Goal: Task Accomplishment & Management: Manage account settings

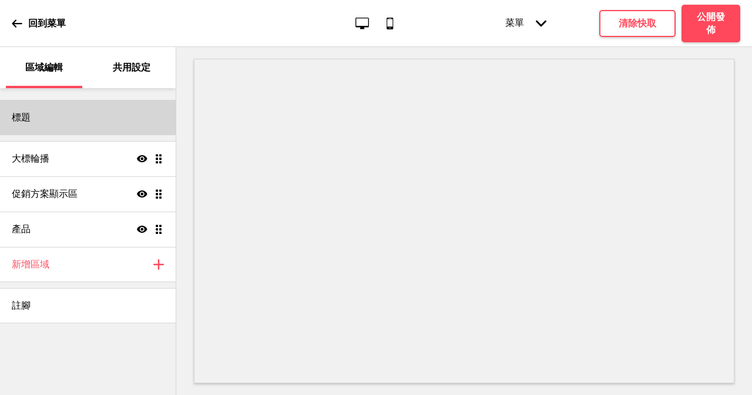
click at [111, 129] on div "標題" at bounding box center [88, 117] width 176 height 35
select select "Arsenal"
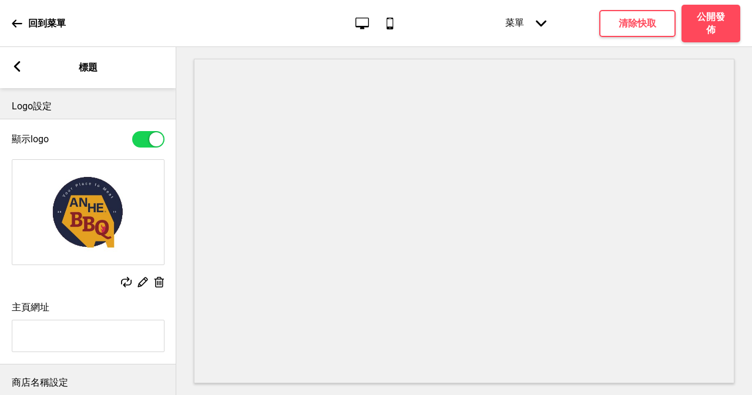
click at [96, 231] on img at bounding box center [88, 212] width 152 height 105
click at [144, 283] on icon at bounding box center [143, 282] width 10 height 10
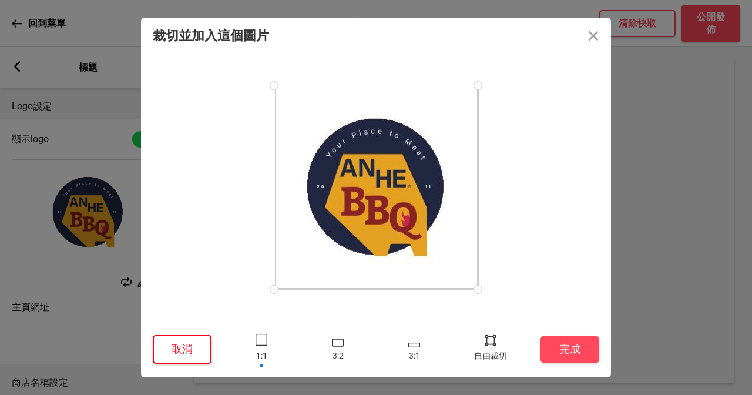
click at [196, 354] on button "取消" at bounding box center [182, 349] width 59 height 29
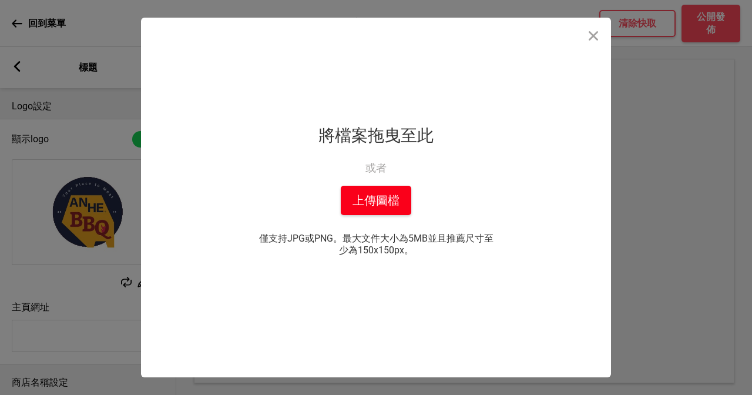
click at [374, 188] on button "上傳圖檔" at bounding box center [376, 200] width 70 height 29
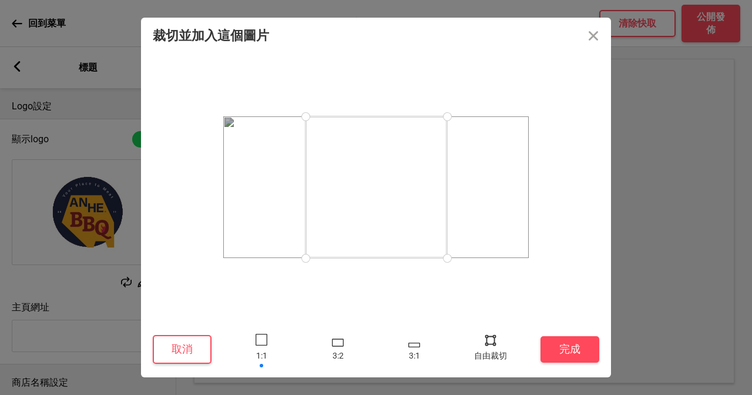
drag, startPoint x: 305, startPoint y: 196, endPoint x: 182, endPoint y: 196, distance: 123.4
click at [182, 196] on div at bounding box center [376, 187] width 446 height 257
click at [359, 345] on div at bounding box center [375, 349] width 305 height 38
click at [343, 345] on div at bounding box center [338, 342] width 12 height 8
drag, startPoint x: 320, startPoint y: 189, endPoint x: 220, endPoint y: 196, distance: 100.1
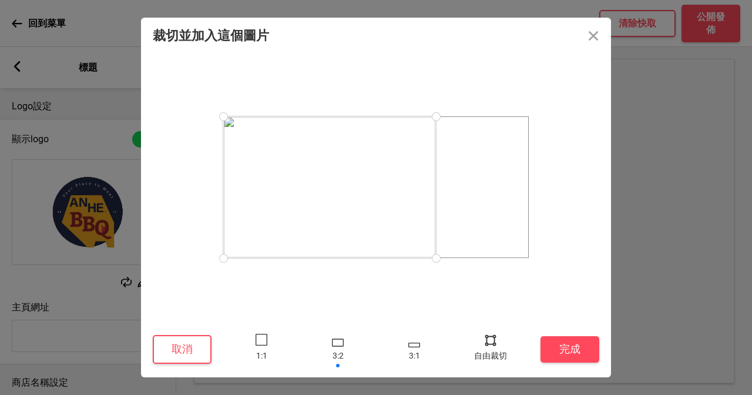
click at [220, 196] on div at bounding box center [376, 187] width 446 height 257
click at [414, 346] on div at bounding box center [414, 344] width 12 height 5
drag, startPoint x: 361, startPoint y: 180, endPoint x: 362, endPoint y: 206, distance: 25.3
click at [362, 206] on div at bounding box center [375, 193] width 305 height 102
click at [485, 344] on div at bounding box center [491, 340] width 18 height 18
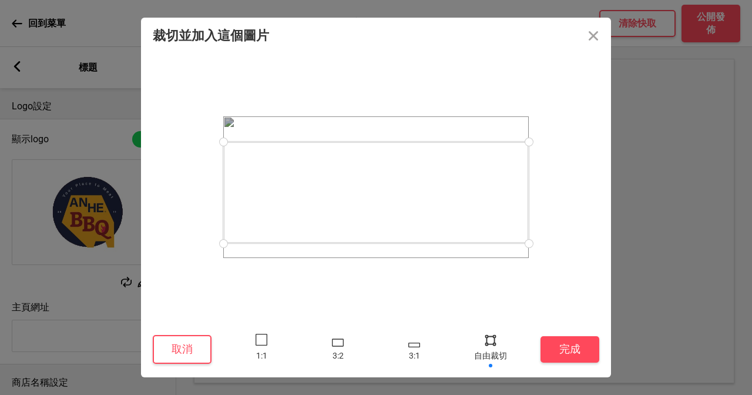
drag, startPoint x: 365, startPoint y: 244, endPoint x: 365, endPoint y: 256, distance: 11.7
click at [365, 256] on div at bounding box center [376, 187] width 308 height 144
click at [527, 248] on div at bounding box center [527, 248] width 21 height 21
click at [427, 187] on div at bounding box center [376, 192] width 304 height 106
click at [561, 351] on button "完成" at bounding box center [569, 349] width 59 height 26
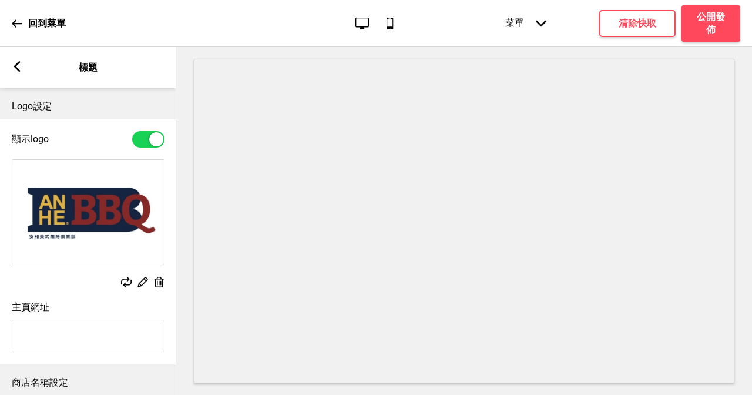
click at [139, 280] on rect at bounding box center [142, 281] width 12 height 12
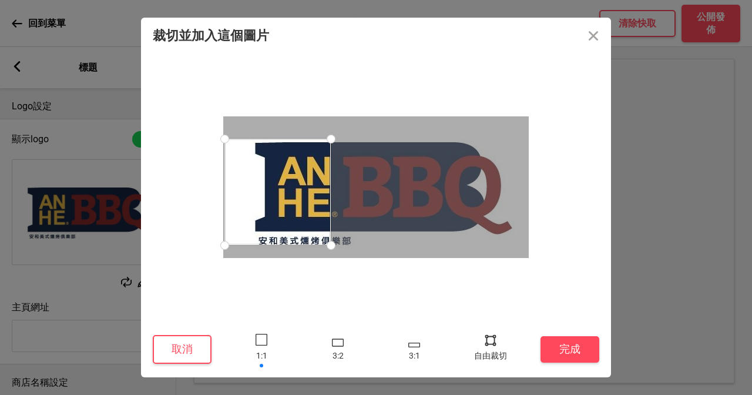
click at [260, 344] on div at bounding box center [262, 340] width 12 height 12
click at [188, 336] on button "取消" at bounding box center [182, 349] width 59 height 29
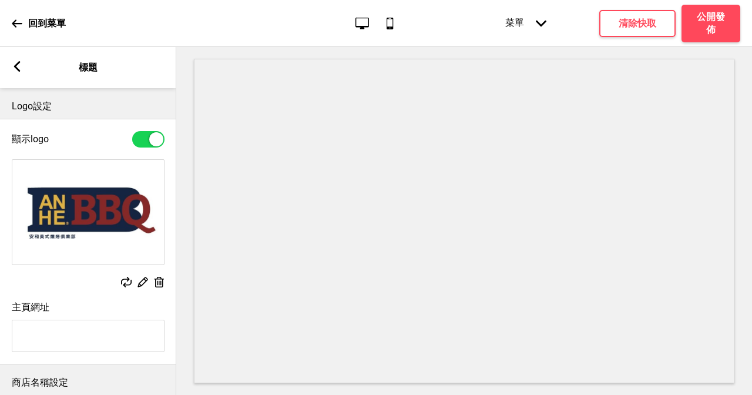
click at [123, 218] on img at bounding box center [88, 212] width 152 height 105
click at [144, 278] on icon at bounding box center [143, 282] width 10 height 10
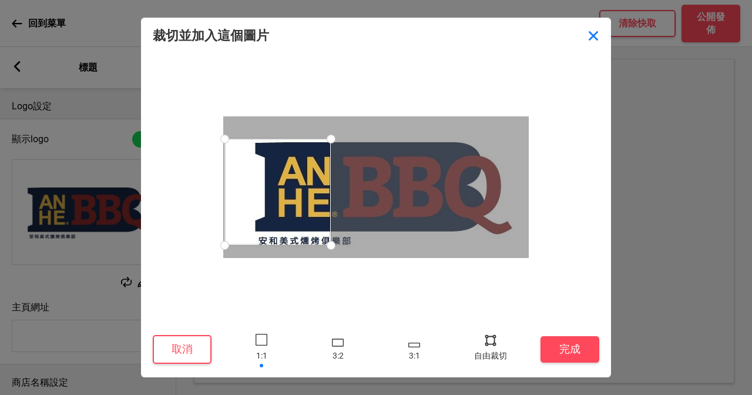
click at [593, 32] on button "Close" at bounding box center [593, 35] width 35 height 35
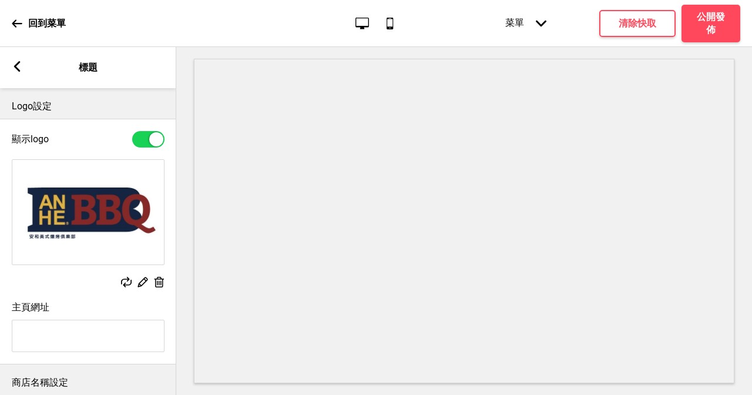
click at [146, 281] on icon at bounding box center [143, 282] width 10 height 10
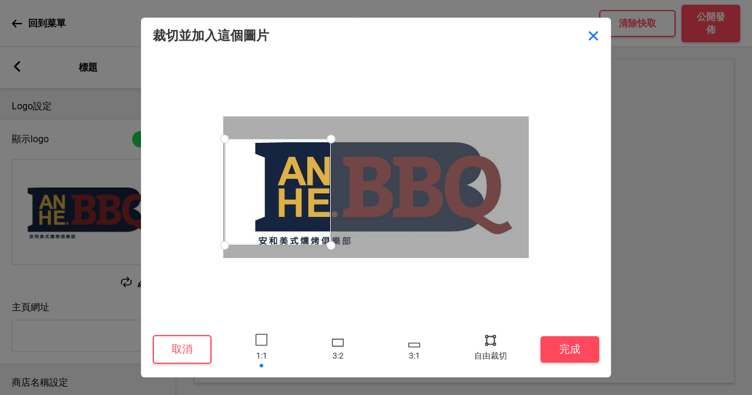
click at [592, 38] on button "Close" at bounding box center [593, 35] width 35 height 35
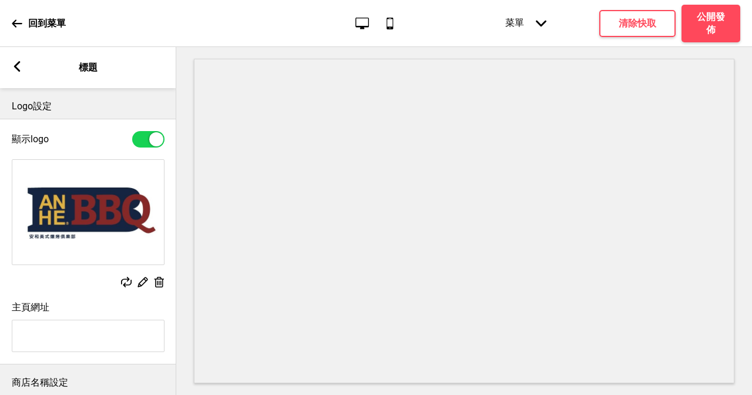
click at [144, 281] on rect at bounding box center [142, 281] width 12 height 12
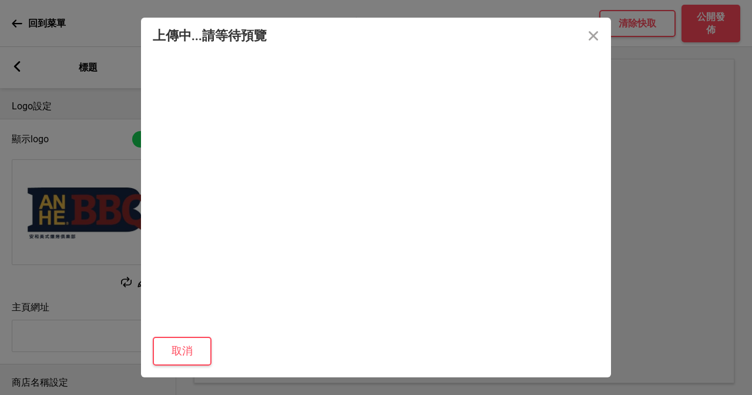
click at [384, 205] on div at bounding box center [376, 189] width 470 height 272
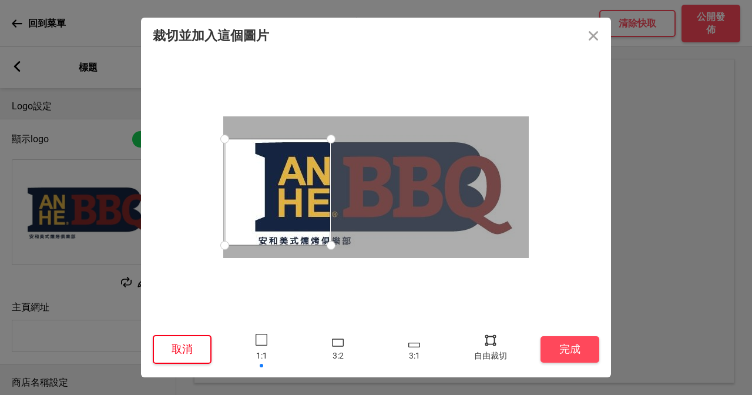
click at [185, 354] on button "取消" at bounding box center [182, 349] width 59 height 29
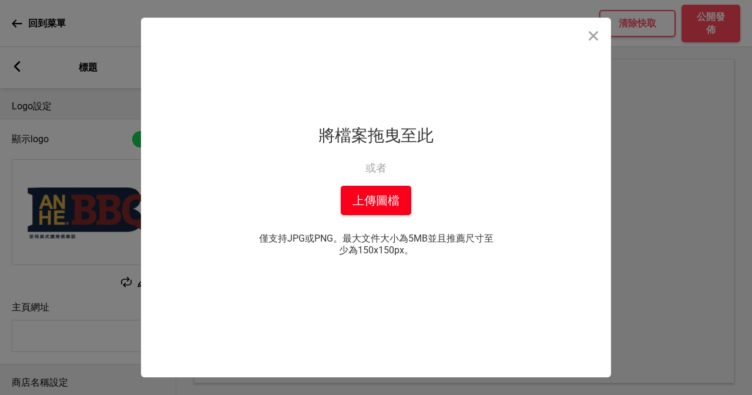
click at [364, 189] on button "上傳圖檔" at bounding box center [376, 200] width 70 height 29
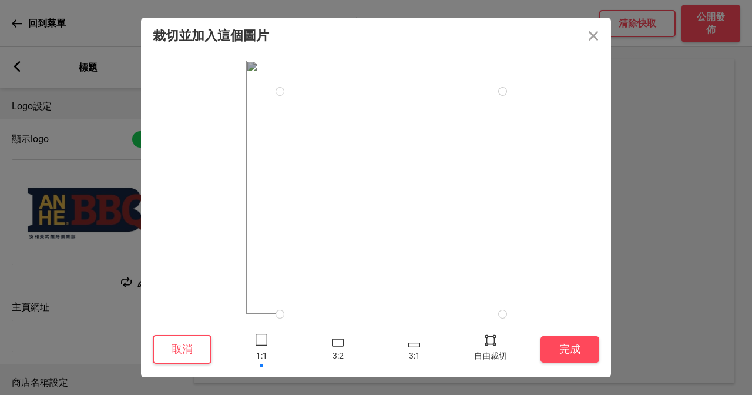
drag, startPoint x: 254, startPoint y: 61, endPoint x: 286, endPoint y: 91, distance: 44.1
click at [286, 91] on div at bounding box center [280, 91] width 21 height 21
drag, startPoint x: 393, startPoint y: 174, endPoint x: 381, endPoint y: 140, distance: 36.6
click at [381, 140] on div at bounding box center [379, 184] width 223 height 223
click at [555, 353] on button "完成" at bounding box center [569, 349] width 59 height 26
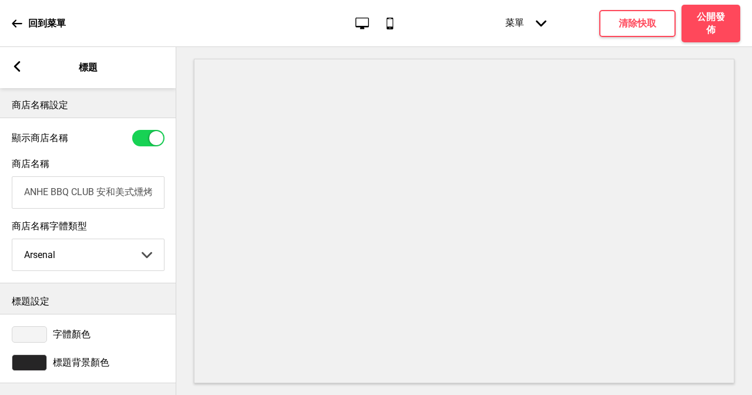
click at [70, 361] on span "標題背景顏色" at bounding box center [81, 363] width 56 height 12
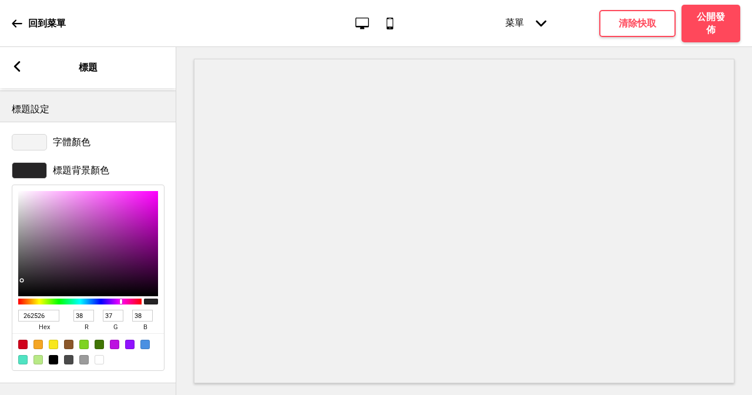
scroll to position [470, 0]
click at [97, 357] on div at bounding box center [99, 359] width 9 height 9
type input "FFFFFF"
type input "255"
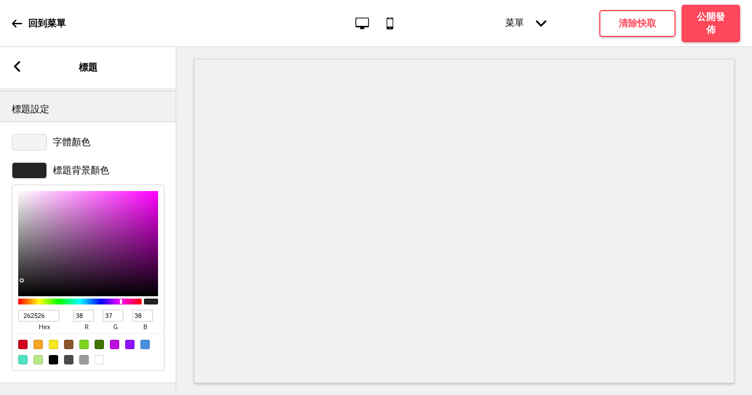
type input "255"
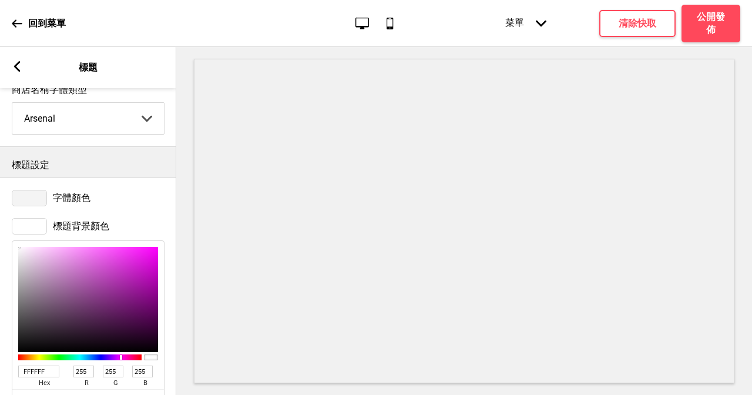
scroll to position [413, 0]
click at [63, 201] on span "字體顏色" at bounding box center [72, 199] width 38 height 12
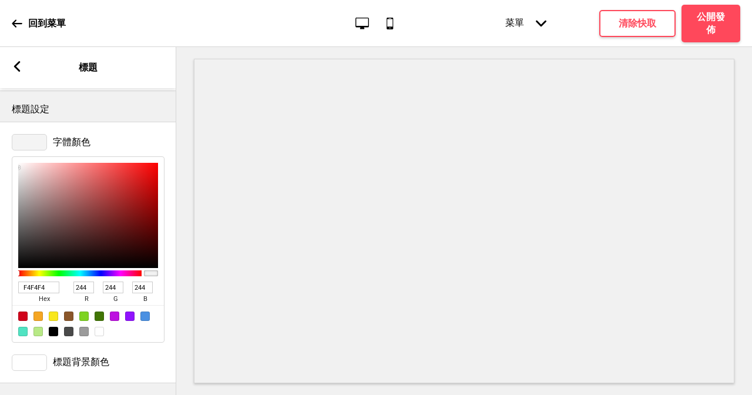
scroll to position [470, 0]
click at [23, 317] on div at bounding box center [22, 315] width 9 height 9
type input "D0021B"
type input "208"
type input "2"
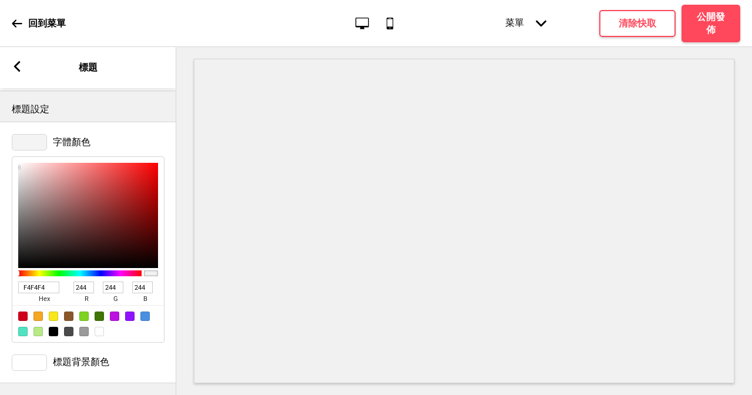
type input "27"
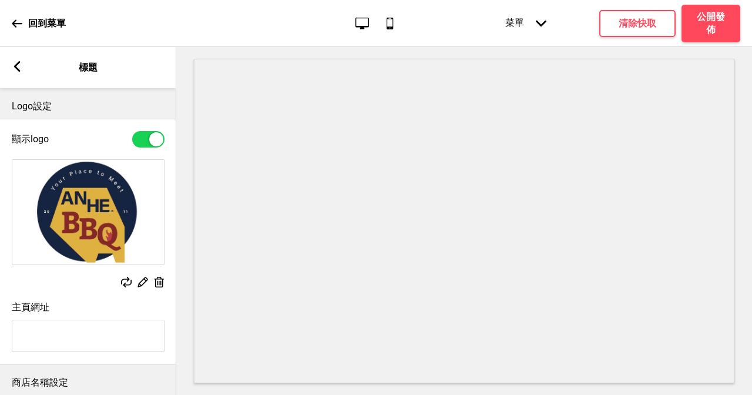
scroll to position [0, 0]
click at [705, 22] on h4 "公開發佈" at bounding box center [710, 24] width 35 height 26
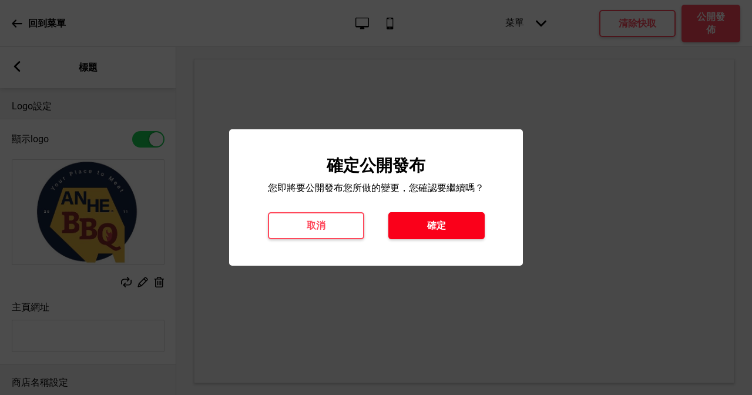
click at [409, 226] on button "確定" at bounding box center [436, 225] width 96 height 27
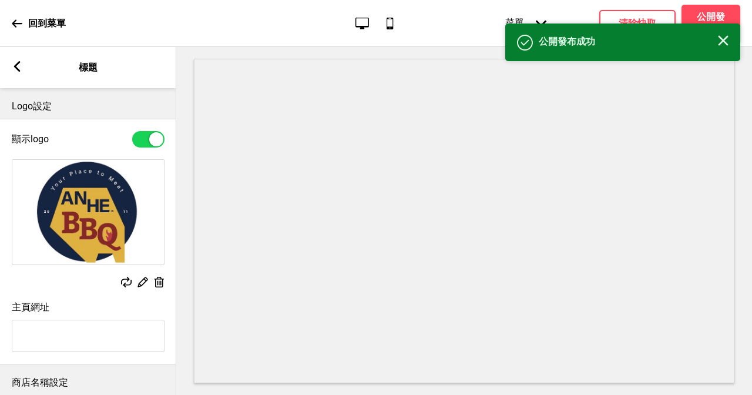
click at [16, 69] on icon at bounding box center [17, 66] width 6 height 11
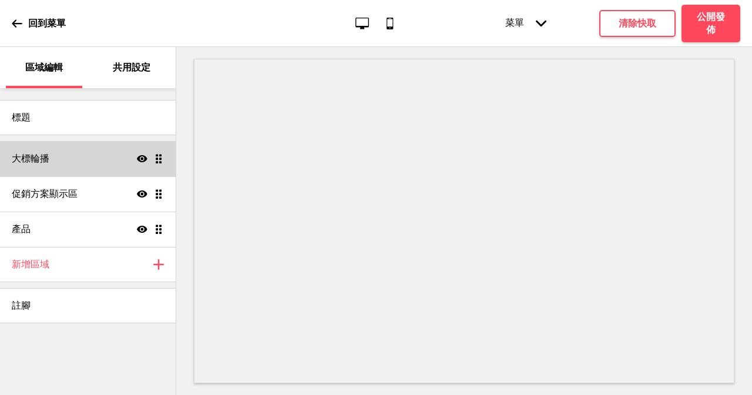
click at [87, 161] on div "大標輪播 顯示 拖曳" at bounding box center [88, 158] width 176 height 35
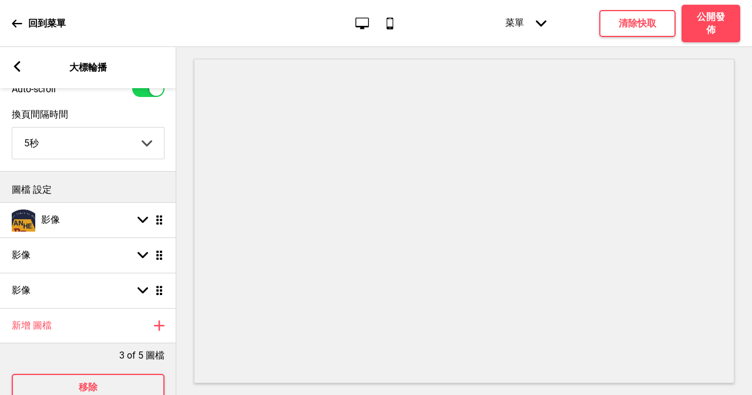
scroll to position [63, 0]
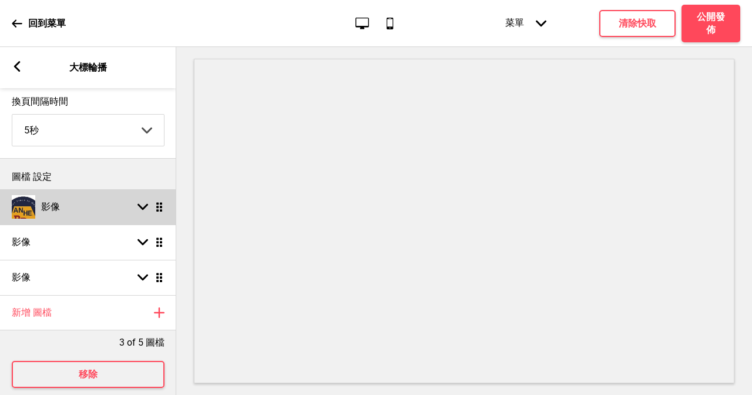
click at [138, 206] on icon at bounding box center [142, 207] width 11 height 6
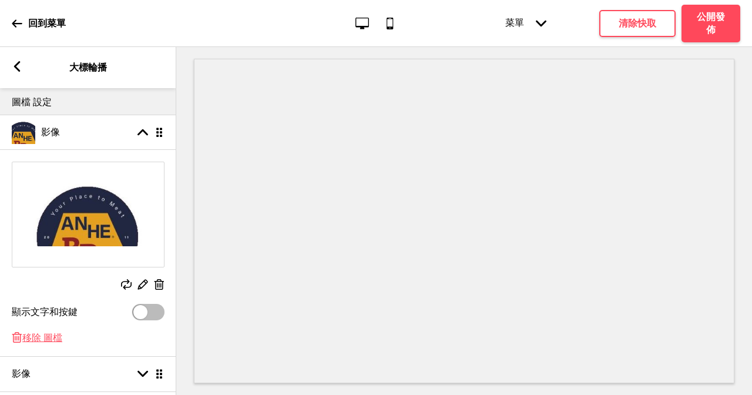
scroll to position [139, 0]
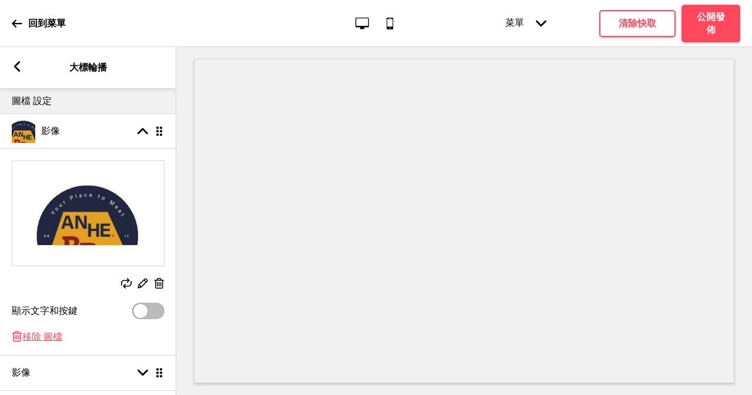
click at [140, 285] on rect at bounding box center [142, 283] width 12 height 12
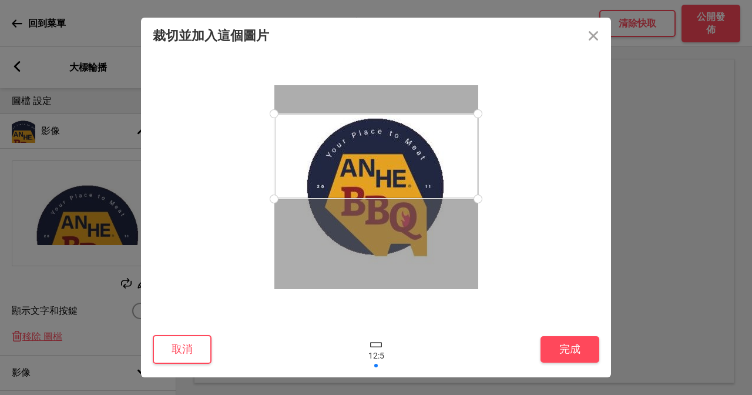
click at [389, 221] on div at bounding box center [376, 187] width 206 height 206
click at [211, 341] on div at bounding box center [375, 349] width 329 height 38
click at [199, 347] on button "取消" at bounding box center [182, 349] width 59 height 29
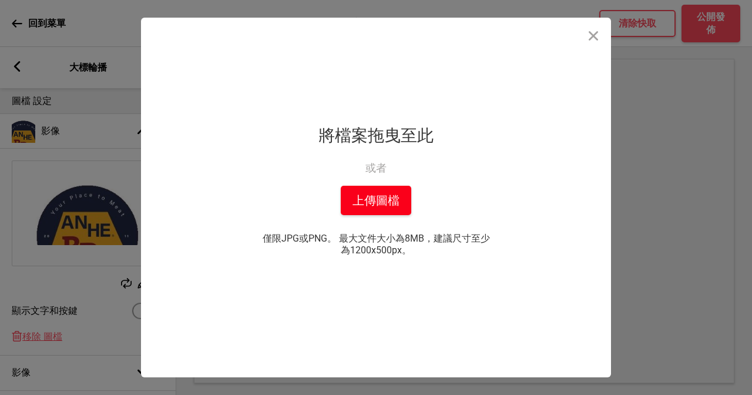
click at [384, 213] on button "上傳圖檔" at bounding box center [376, 200] width 70 height 29
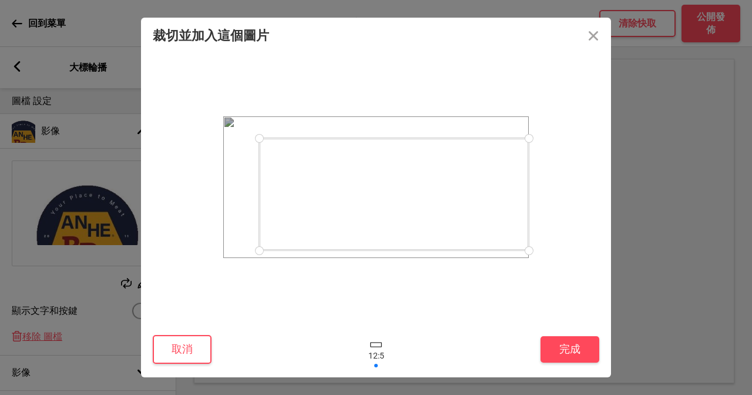
drag, startPoint x: 224, startPoint y: 125, endPoint x: 259, endPoint y: 160, distance: 49.4
click at [259, 160] on div at bounding box center [394, 194] width 270 height 112
drag, startPoint x: 341, startPoint y: 170, endPoint x: 329, endPoint y: 168, distance: 12.6
click at [329, 168] on div at bounding box center [382, 192] width 270 height 112
click at [559, 340] on button "完成" at bounding box center [569, 349] width 59 height 26
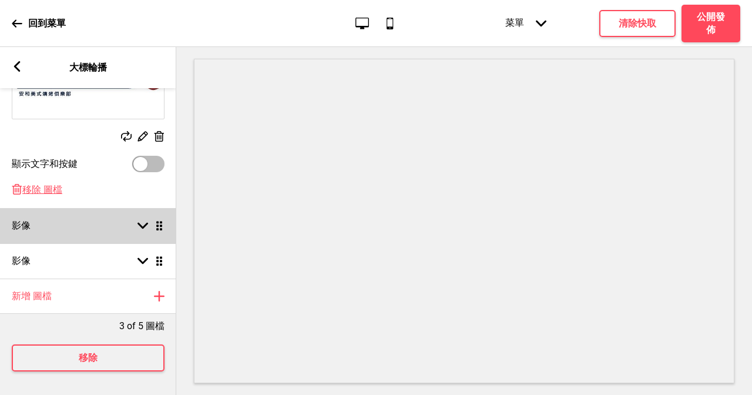
scroll to position [287, 0]
click at [139, 225] on icon at bounding box center [142, 226] width 11 height 6
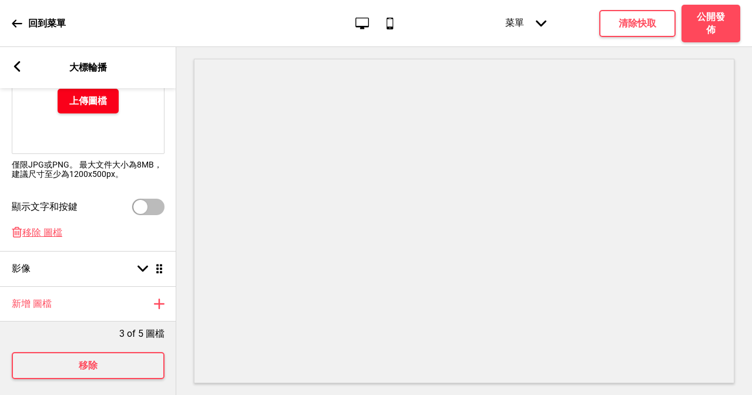
click at [90, 102] on h4 "上傳圖檔" at bounding box center [88, 101] width 38 height 13
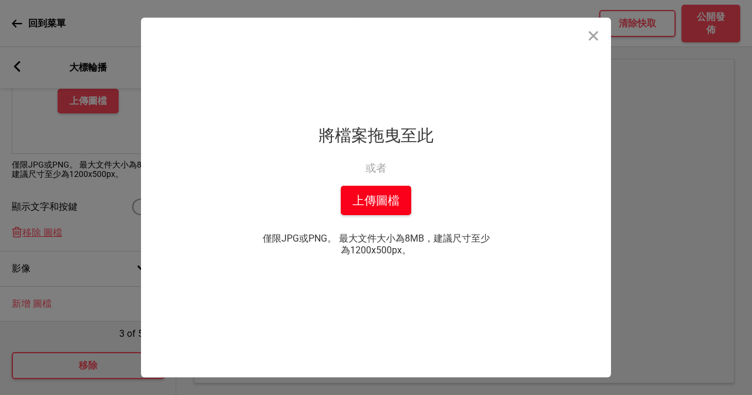
click at [404, 189] on button "上傳圖檔" at bounding box center [376, 200] width 70 height 29
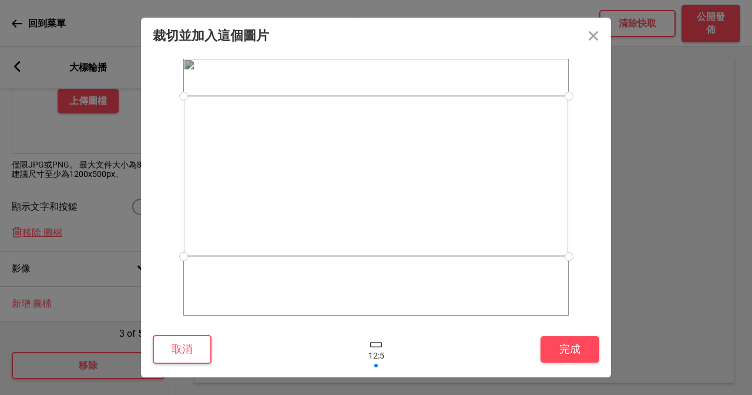
drag, startPoint x: 368, startPoint y: 221, endPoint x: 367, endPoint y: 210, distance: 11.2
click at [367, 210] on div at bounding box center [375, 176] width 385 height 160
click at [565, 354] on button "完成" at bounding box center [569, 349] width 59 height 26
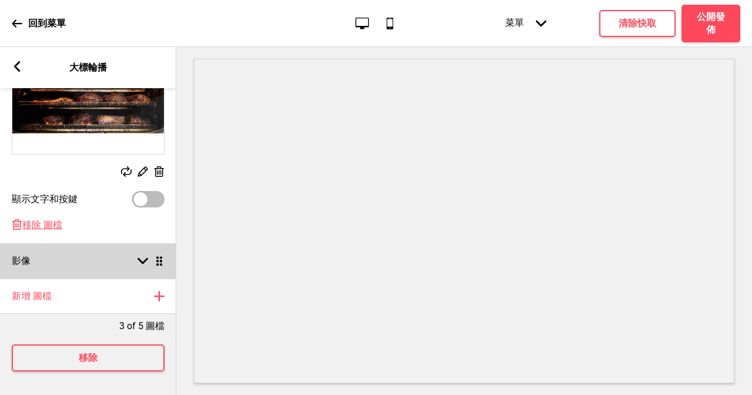
click at [140, 260] on icon at bounding box center [142, 261] width 11 height 6
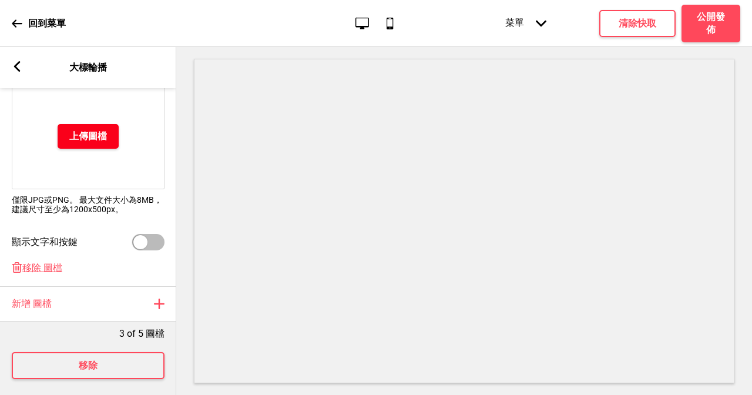
click at [93, 142] on h4 "上傳圖檔" at bounding box center [88, 136] width 38 height 13
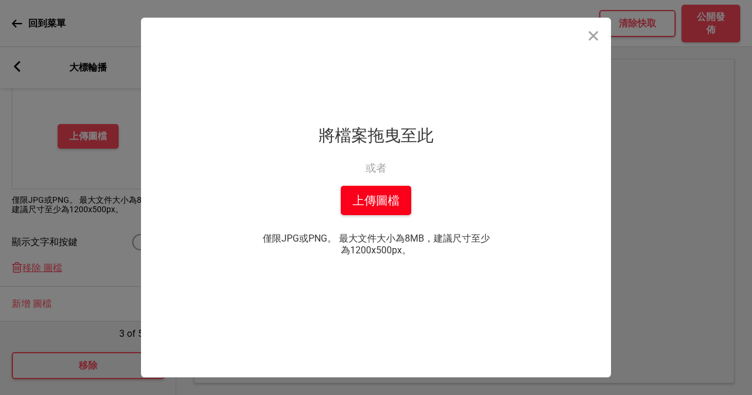
click at [361, 210] on button "上傳圖檔" at bounding box center [376, 200] width 70 height 29
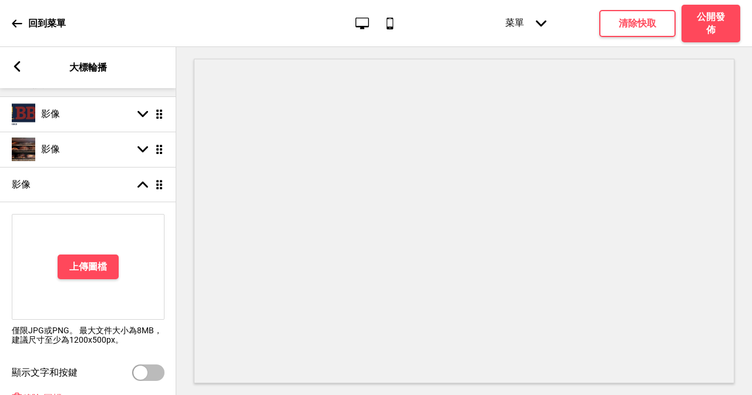
scroll to position [183, 0]
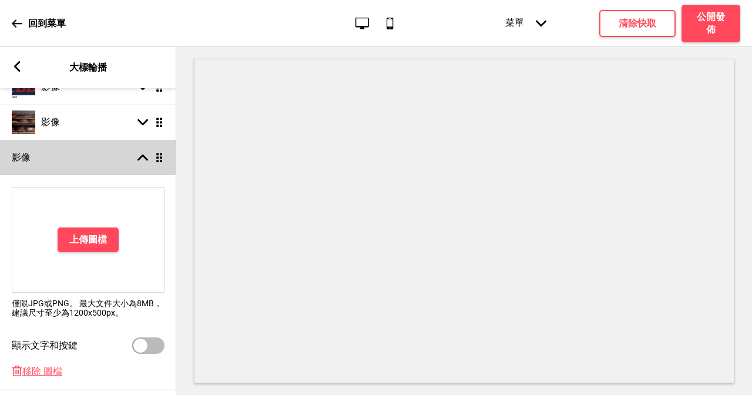
click at [136, 159] on div "箭頭up 拖曳" at bounding box center [148, 157] width 33 height 11
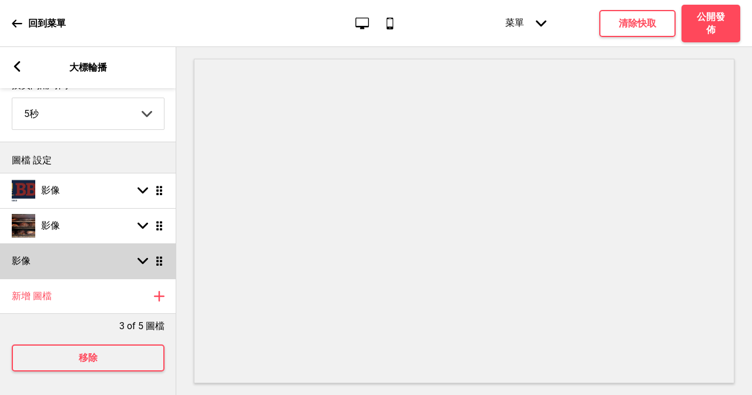
scroll to position [80, 0]
click at [142, 263] on icon at bounding box center [142, 261] width 11 height 6
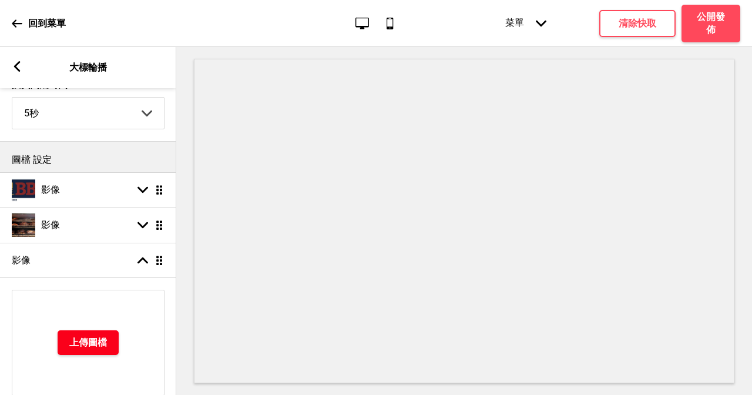
click at [93, 342] on h4 "上傳圖檔" at bounding box center [88, 342] width 38 height 13
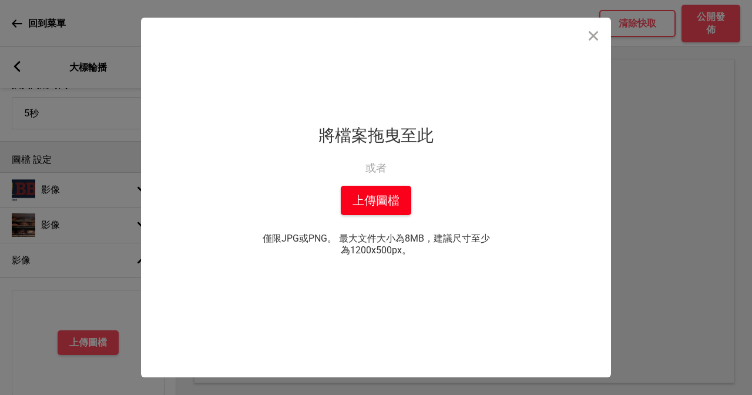
click at [369, 201] on button "上傳圖檔" at bounding box center [376, 200] width 70 height 29
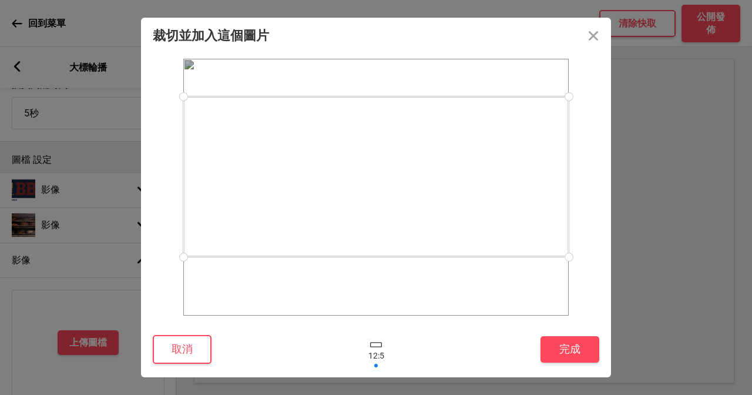
drag, startPoint x: 466, startPoint y: 223, endPoint x: 472, endPoint y: 212, distance: 11.8
click at [472, 212] on div at bounding box center [375, 176] width 385 height 160
drag, startPoint x: 474, startPoint y: 203, endPoint x: 480, endPoint y: 219, distance: 17.7
click at [480, 219] on div at bounding box center [375, 193] width 385 height 160
click at [570, 355] on button "完成" at bounding box center [569, 349] width 59 height 26
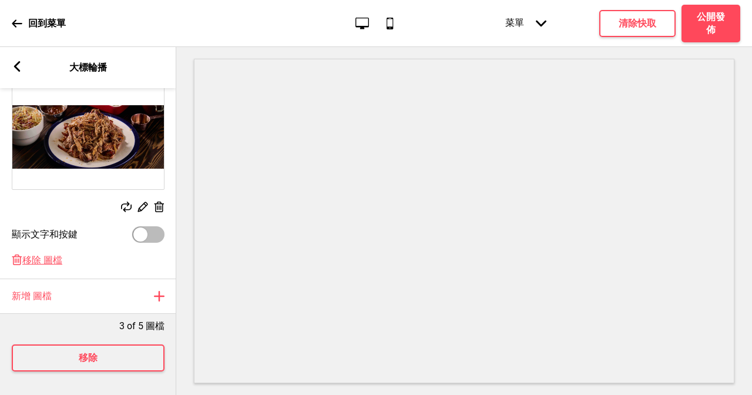
scroll to position [287, 0]
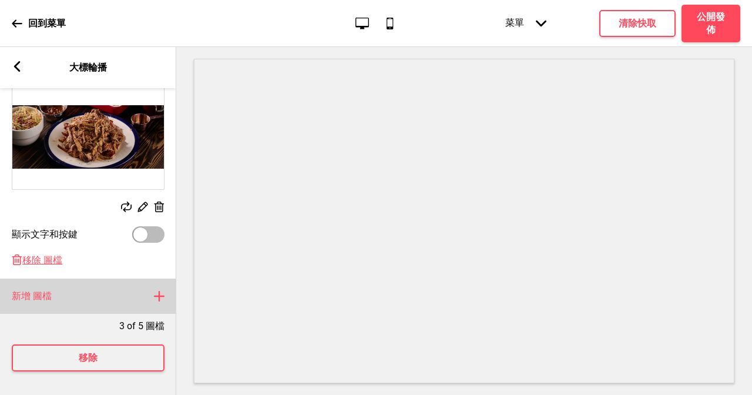
click at [162, 296] on icon at bounding box center [158, 295] width 9 height 9
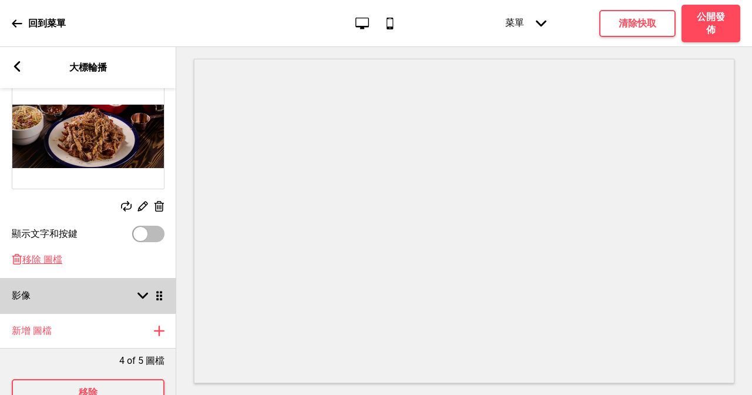
click at [136, 296] on div "箭頭down 拖曳" at bounding box center [148, 295] width 33 height 11
select select "right"
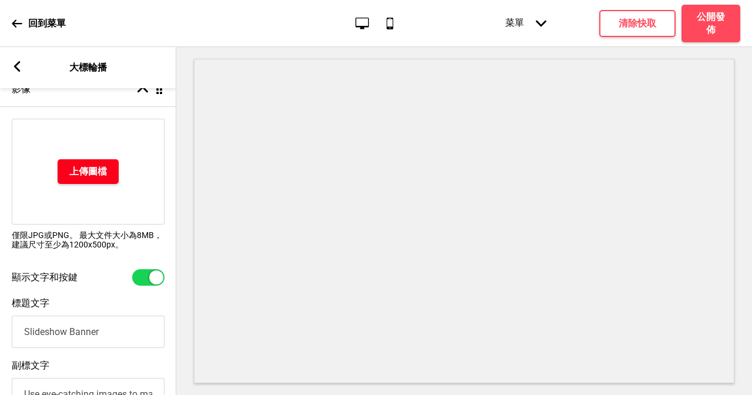
click at [89, 164] on button "上傳圖檔" at bounding box center [88, 171] width 61 height 25
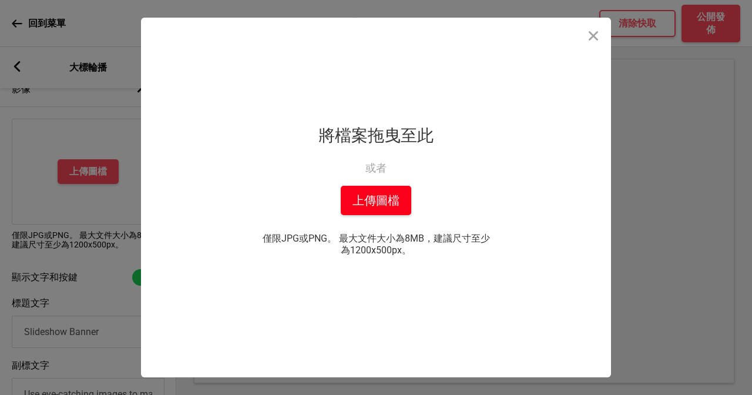
click at [369, 202] on button "上傳圖檔" at bounding box center [376, 200] width 70 height 29
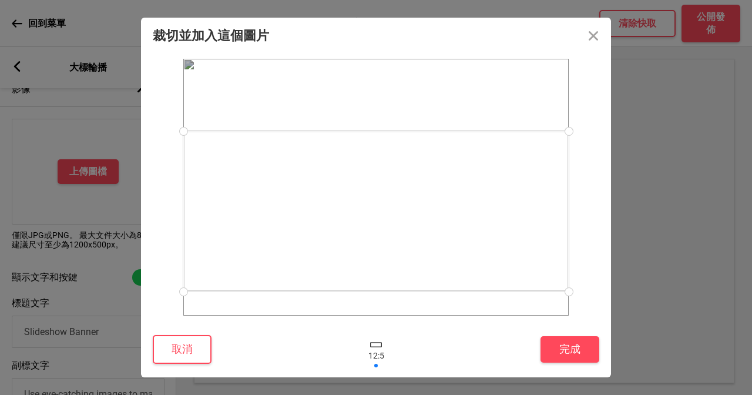
drag, startPoint x: 394, startPoint y: 210, endPoint x: 396, endPoint y: 234, distance: 24.2
click at [396, 234] on div at bounding box center [375, 211] width 385 height 160
click at [564, 356] on button "完成" at bounding box center [569, 349] width 59 height 26
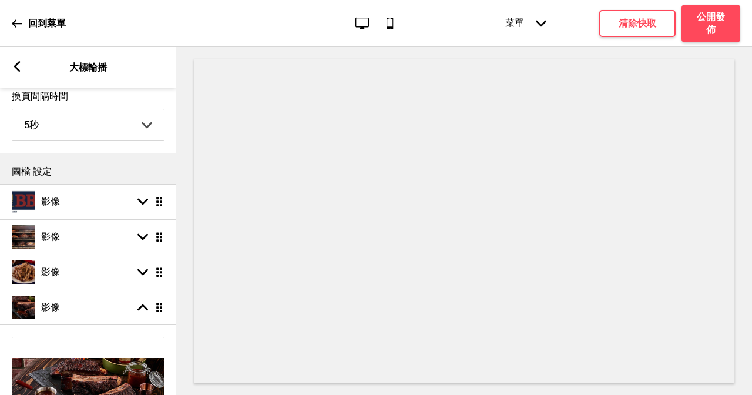
scroll to position [76, 0]
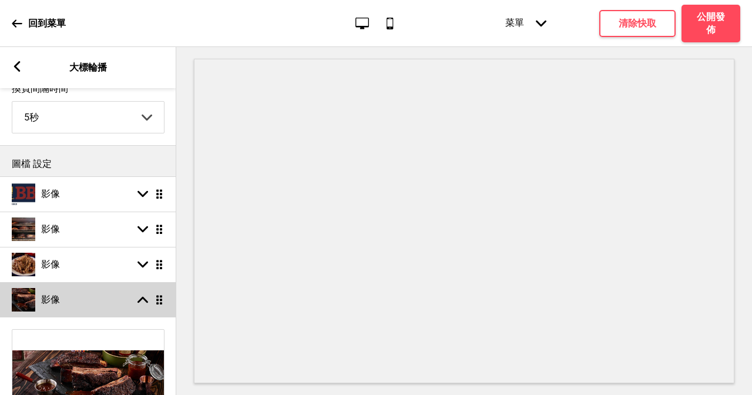
select select "right"
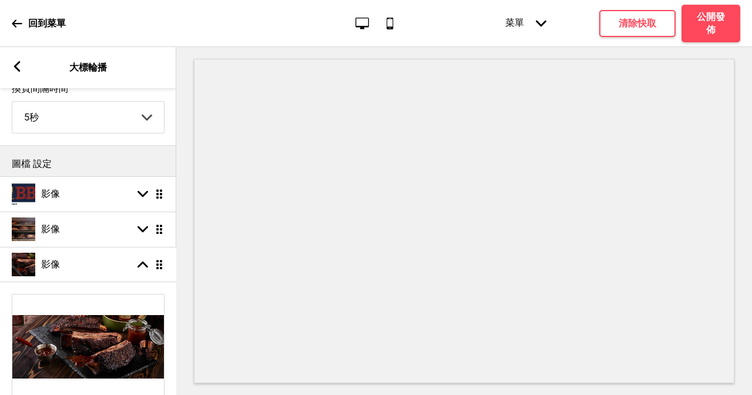
drag, startPoint x: 160, startPoint y: 303, endPoint x: 163, endPoint y: 267, distance: 35.9
select select "right"
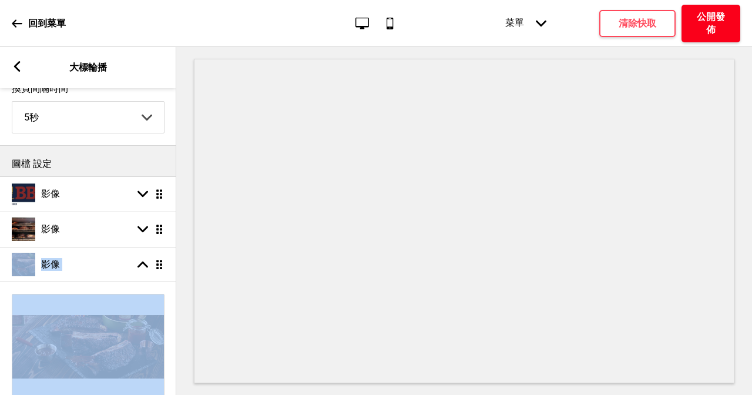
click at [715, 22] on h4 "公開發佈" at bounding box center [710, 24] width 35 height 26
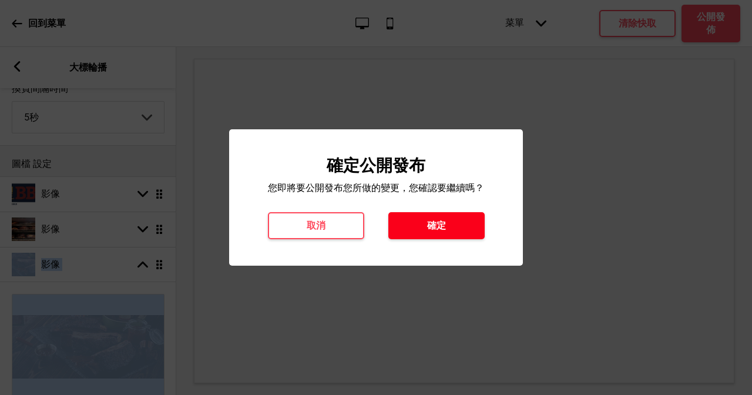
click at [415, 216] on button "確定" at bounding box center [436, 225] width 96 height 27
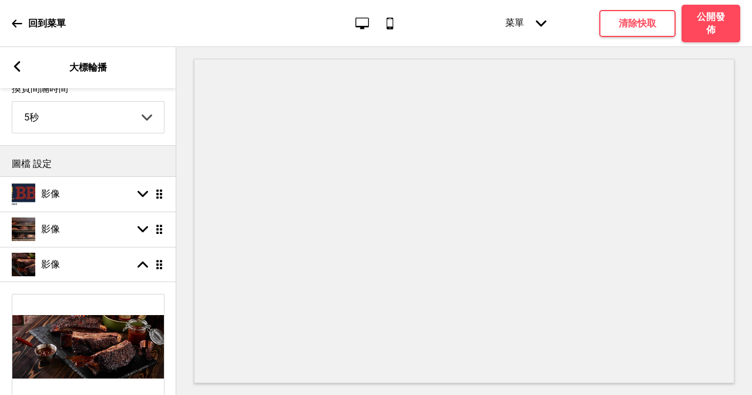
click at [21, 68] on rect at bounding box center [17, 66] width 11 height 11
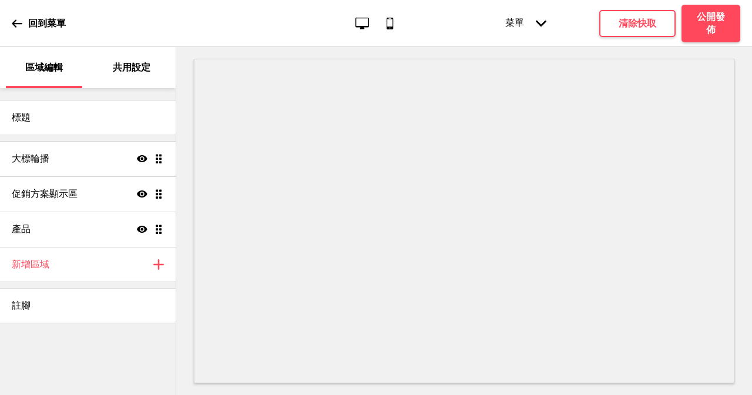
click at [19, 22] on icon at bounding box center [17, 23] width 11 height 11
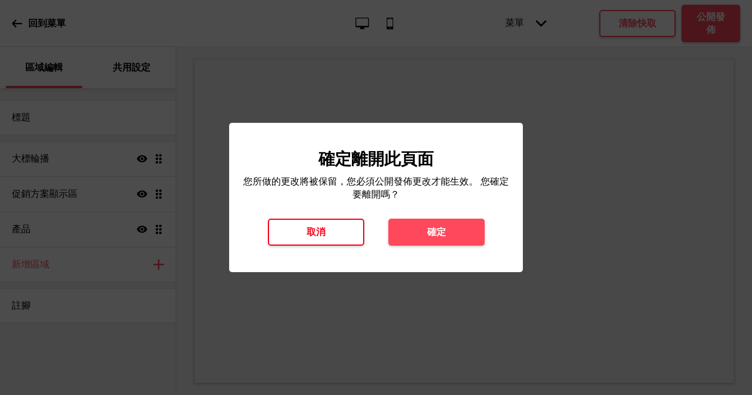
click at [347, 230] on button "取消" at bounding box center [316, 232] width 96 height 27
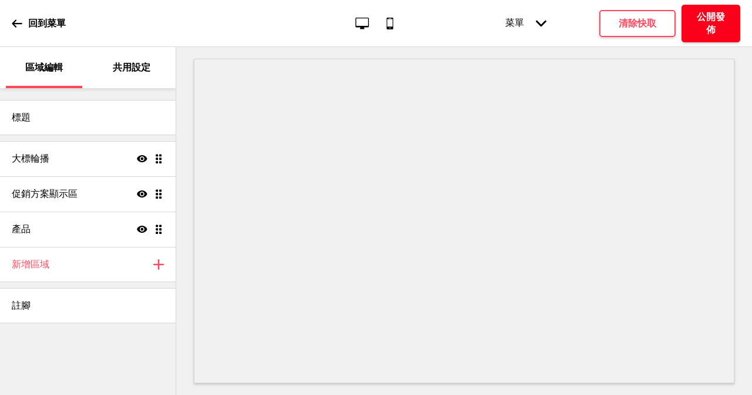
click at [723, 25] on h4 "公開發佈" at bounding box center [710, 24] width 35 height 26
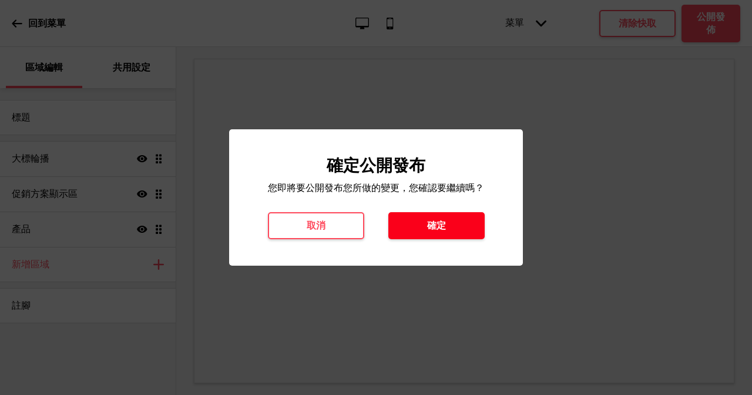
click at [438, 225] on h4 "確定" at bounding box center [436, 225] width 19 height 13
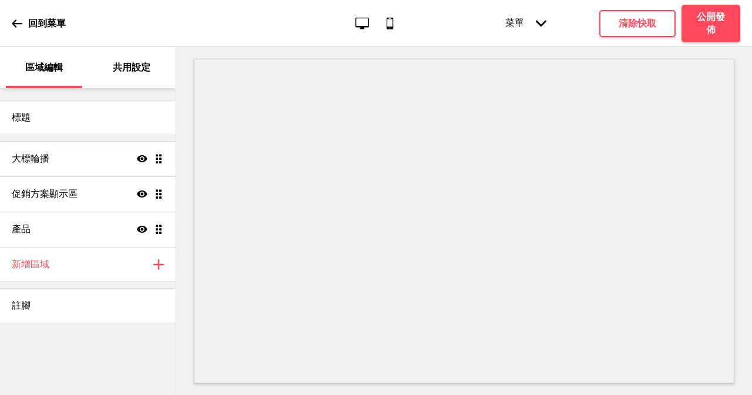
click at [365, 27] on icon "桌面" at bounding box center [362, 23] width 16 height 16
click at [361, 20] on icon "桌面" at bounding box center [362, 23] width 16 height 16
click at [11, 26] on div "回到菜單 桌面 行動電話 菜單 箭頭down 產品頁面 商店資訊 結帳 感謝您！ 條款與條件 隐私政策 付款請求 菜單 清除快取 公開發佈" at bounding box center [376, 23] width 752 height 47
click at [18, 25] on icon at bounding box center [17, 23] width 11 height 11
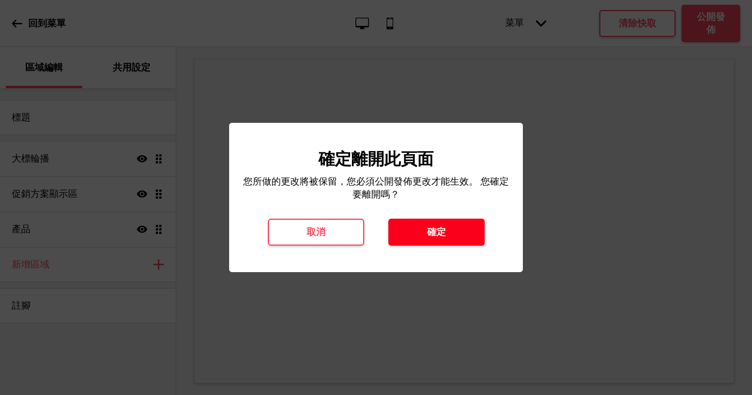
click at [421, 234] on button "確定" at bounding box center [436, 232] width 96 height 27
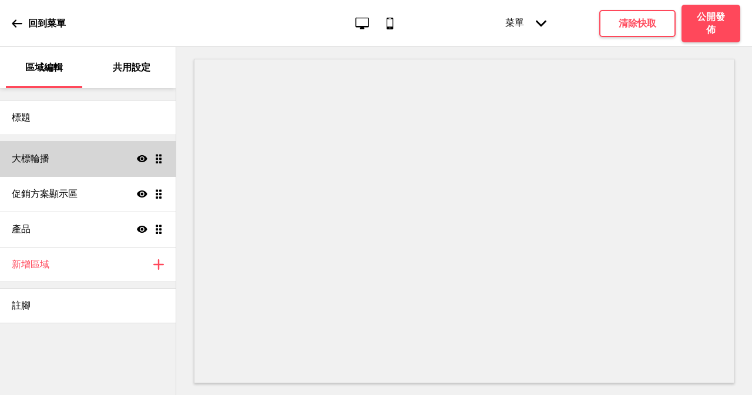
click at [82, 166] on div "大標輪播 顯示 拖曳" at bounding box center [88, 158] width 176 height 35
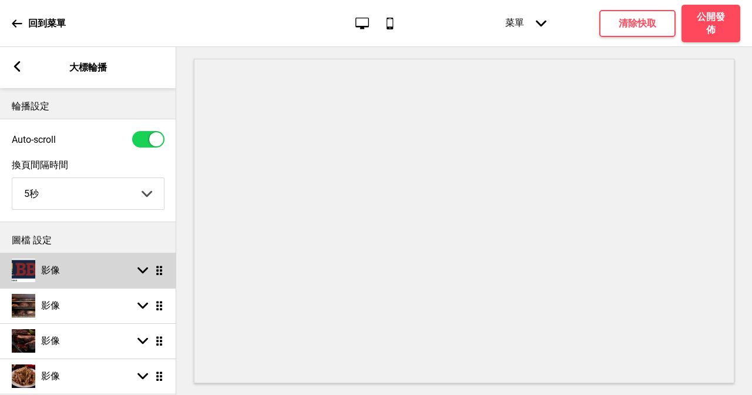
click at [142, 272] on icon at bounding box center [142, 270] width 11 height 6
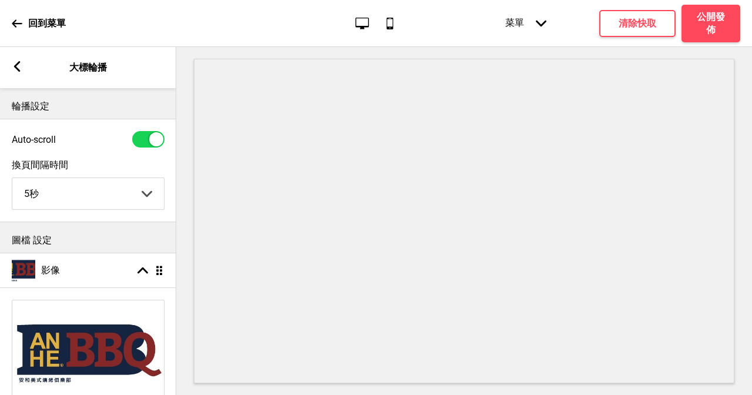
click at [82, 324] on img at bounding box center [88, 352] width 152 height 105
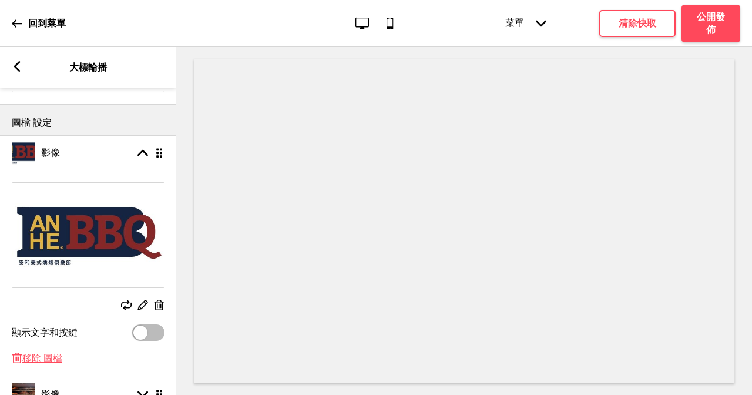
scroll to position [139, 0]
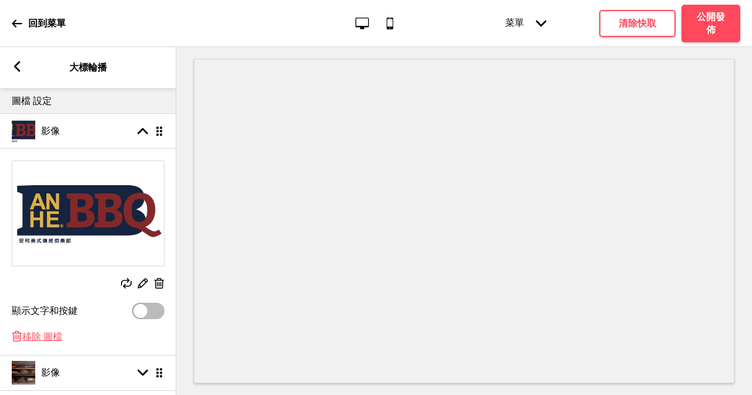
click at [139, 287] on icon at bounding box center [143, 283] width 10 height 10
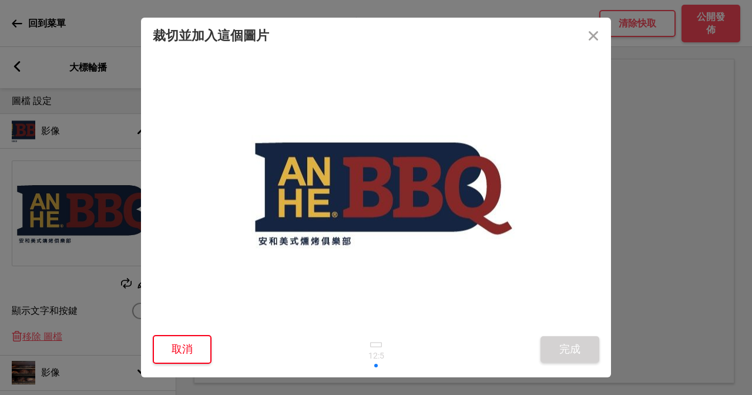
click at [196, 347] on button "取消" at bounding box center [182, 349] width 59 height 29
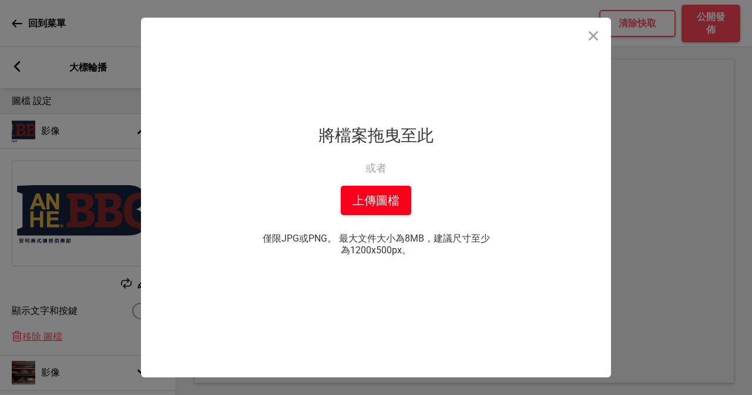
click at [367, 199] on button "上傳圖檔" at bounding box center [376, 200] width 70 height 29
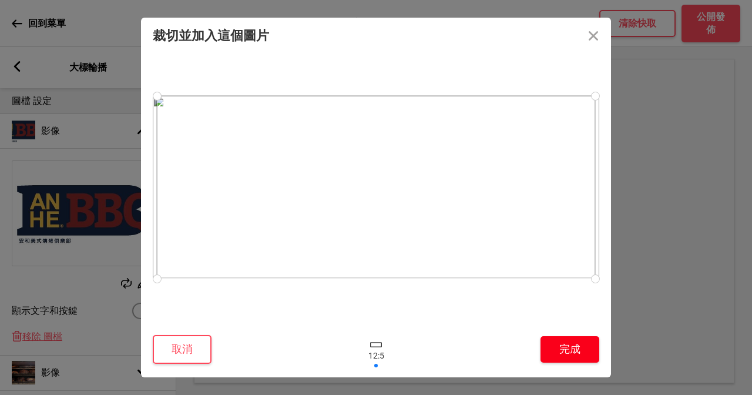
click at [567, 355] on button "完成" at bounding box center [569, 349] width 59 height 26
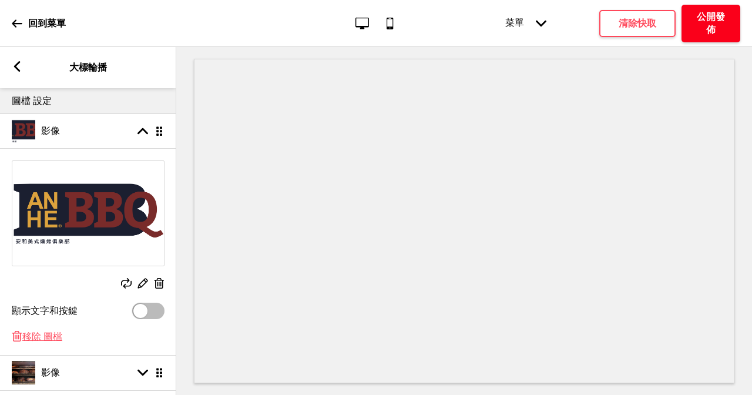
click at [708, 35] on h4 "公開發佈" at bounding box center [710, 24] width 35 height 26
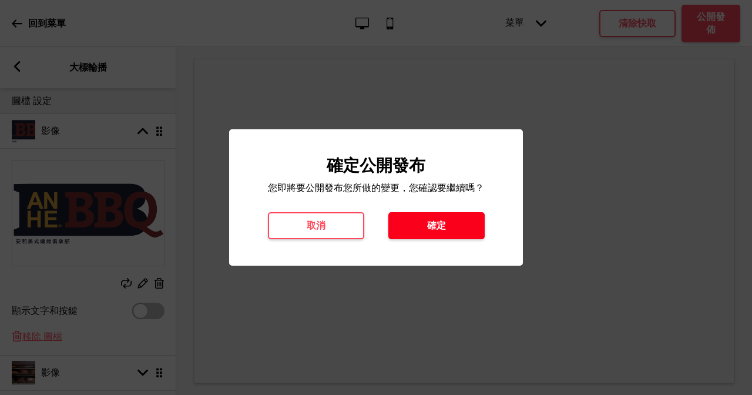
click at [432, 223] on h4 "確定" at bounding box center [436, 225] width 19 height 13
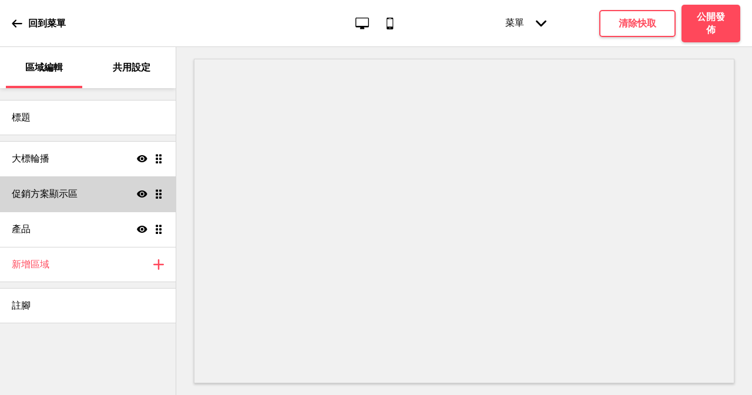
click at [92, 203] on div "促銷方案顯示區 顯示 拖曳" at bounding box center [88, 193] width 176 height 35
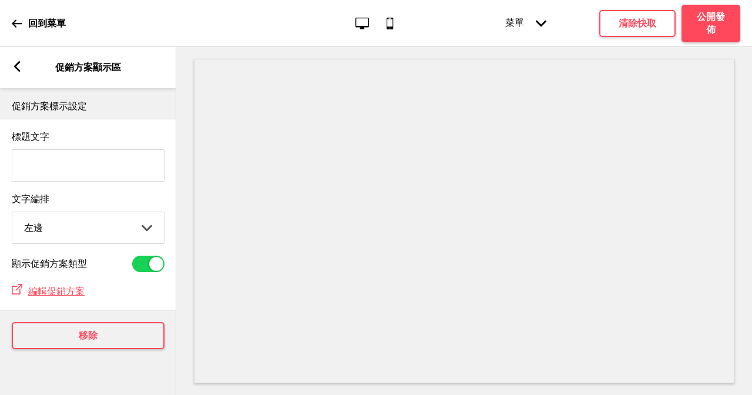
click at [19, 74] on div "箭頭left 促銷方案顯示區" at bounding box center [88, 67] width 176 height 41
click at [17, 62] on rect at bounding box center [17, 66] width 11 height 11
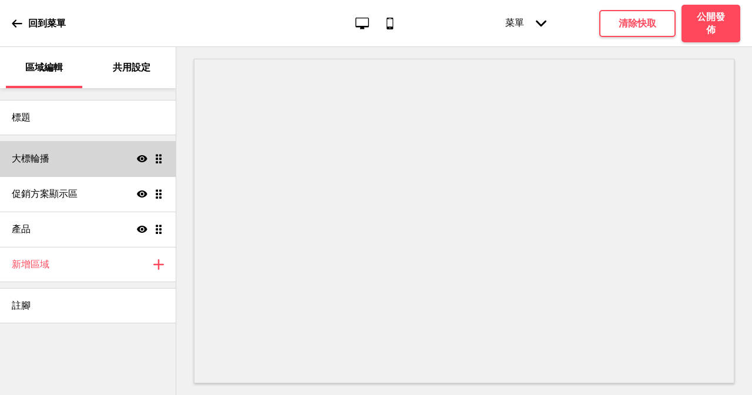
click at [79, 160] on div "大標輪播 顯示 拖曳" at bounding box center [88, 158] width 176 height 35
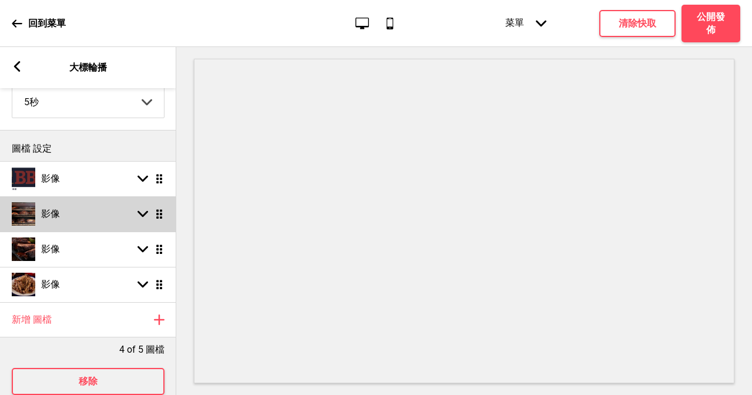
scroll to position [92, 0]
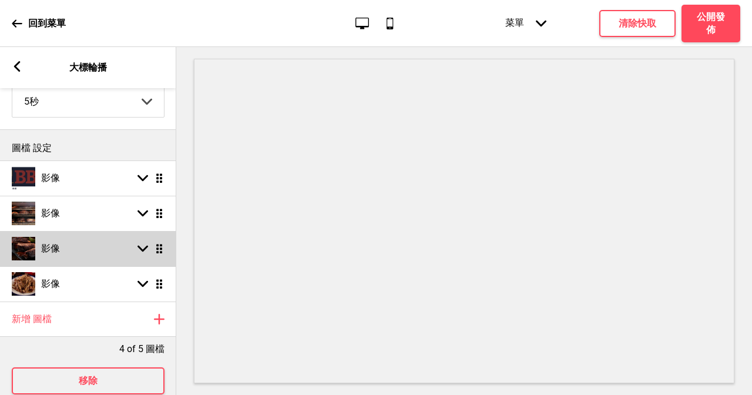
click at [144, 250] on icon at bounding box center [142, 249] width 11 height 6
select select "right"
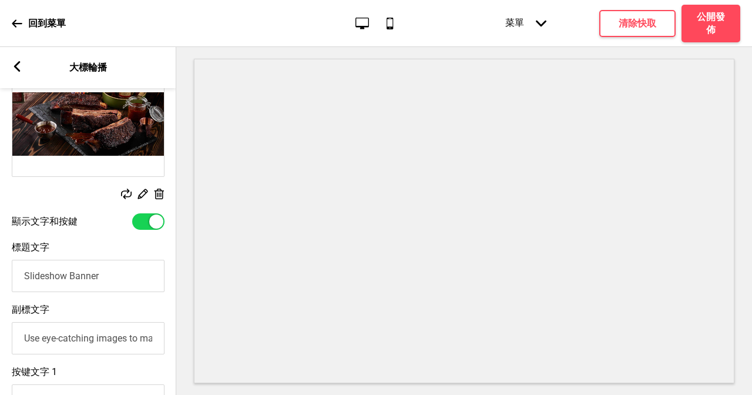
scroll to position [300, 0]
click at [147, 223] on div at bounding box center [148, 221] width 32 height 16
checkbox input "false"
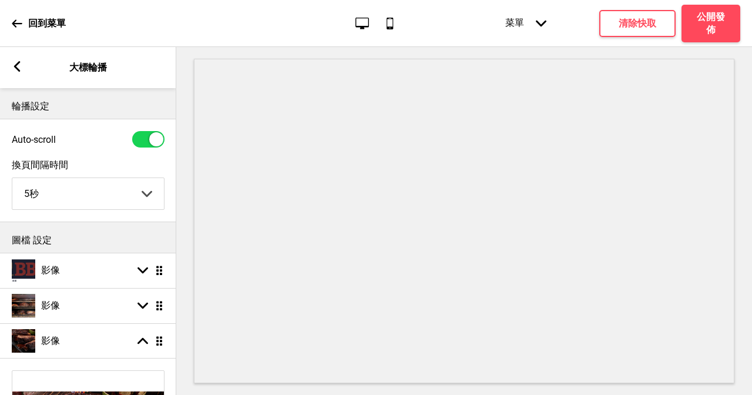
scroll to position [0, 0]
click at [709, 30] on h4 "公開發佈" at bounding box center [710, 24] width 35 height 26
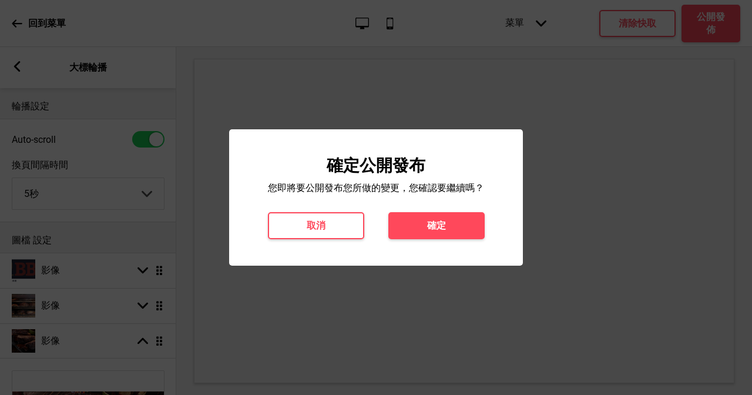
click at [431, 211] on div "確定公開發布 您即將要公開發布您所做的變更，您確認要繼續嗎？ 取消 確定" at bounding box center [376, 197] width 270 height 83
click at [425, 221] on button "確定" at bounding box center [436, 225] width 96 height 27
